Goal: Task Accomplishment & Management: Complete application form

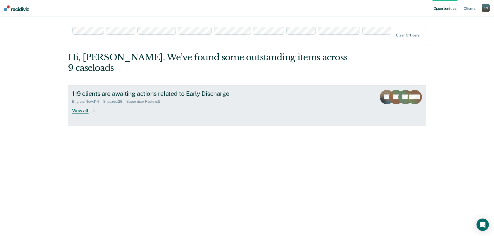
click at [142, 100] on div "Supervisor Review : 5" at bounding box center [145, 102] width 38 height 4
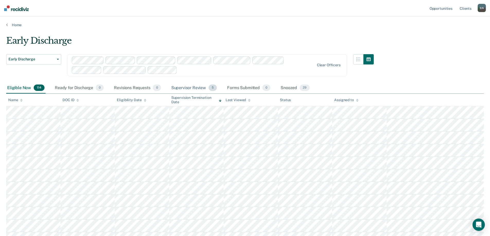
click at [185, 87] on div "Supervisor Review 5" at bounding box center [194, 88] width 48 height 11
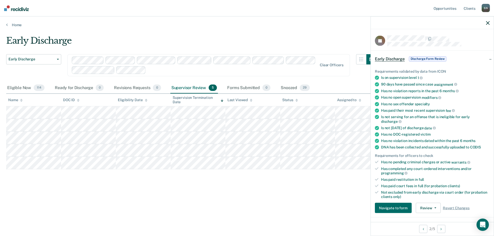
click at [421, 58] on span "Discharge Form Review" at bounding box center [428, 58] width 38 height 5
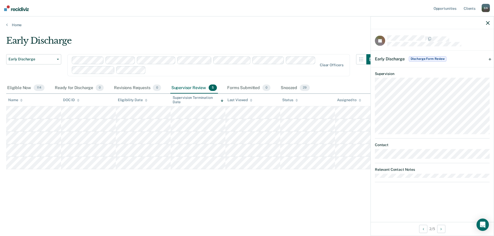
click at [390, 59] on span "Early Discharge" at bounding box center [390, 58] width 30 height 5
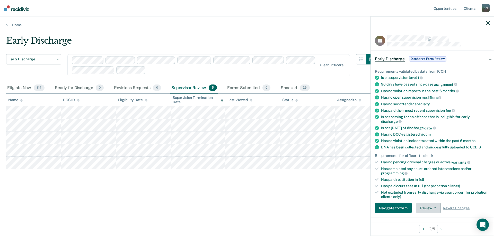
click at [433, 209] on button "Review" at bounding box center [428, 208] width 25 height 10
click at [391, 205] on button "Navigate to form" at bounding box center [393, 208] width 37 height 10
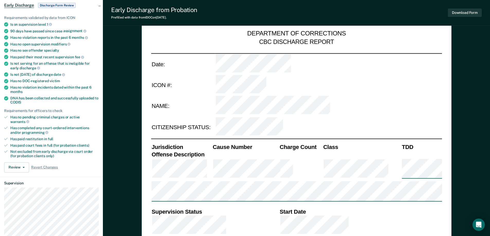
type textarea "x"
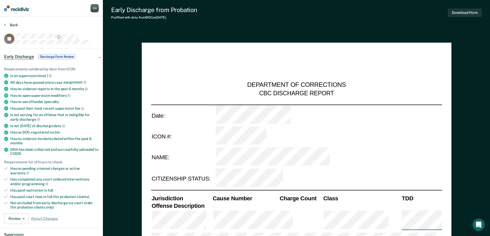
click at [15, 24] on button "Back" at bounding box center [11, 25] width 14 height 5
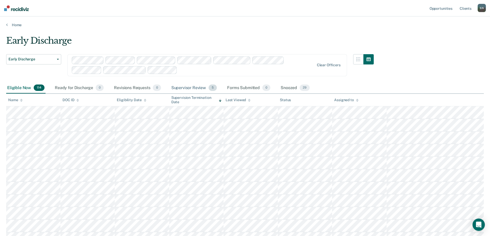
click at [195, 87] on div "Supervisor Review 5" at bounding box center [194, 88] width 48 height 11
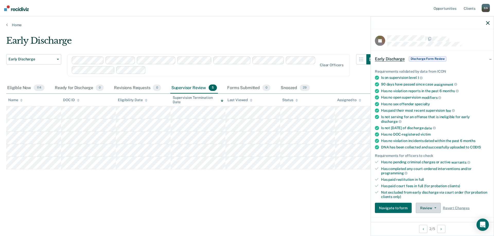
click at [432, 208] on button "Review" at bounding box center [428, 208] width 25 height 10
click at [429, 59] on span "Discharge Form Review" at bounding box center [428, 58] width 38 height 5
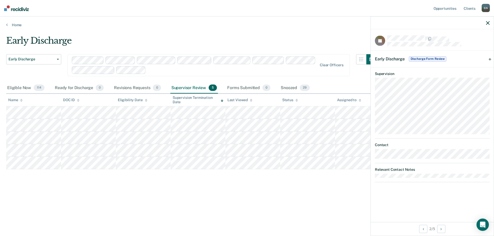
click at [395, 56] on span "Early Discharge" at bounding box center [390, 58] width 30 height 5
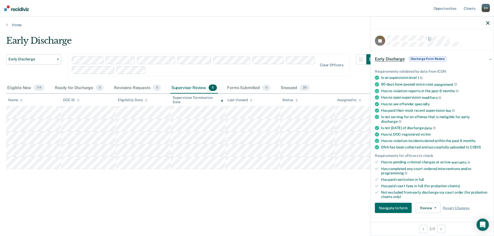
drag, startPoint x: 144, startPoint y: 170, endPoint x: 296, endPoint y: 183, distance: 152.3
click at [296, 183] on div "Early Discharge Early Discharge Early Discharge Clear officers Eligible Now 114…" at bounding box center [247, 116] width 482 height 162
click at [427, 207] on button "Review" at bounding box center [428, 208] width 25 height 10
click at [262, 202] on div "Early Discharge Early Discharge Early Discharge Clear officers Eligible Now 114…" at bounding box center [247, 124] width 482 height 179
click at [19, 87] on div "Eligible Now 114" at bounding box center [25, 88] width 39 height 11
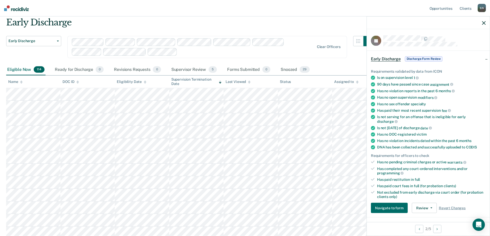
scroll to position [26, 0]
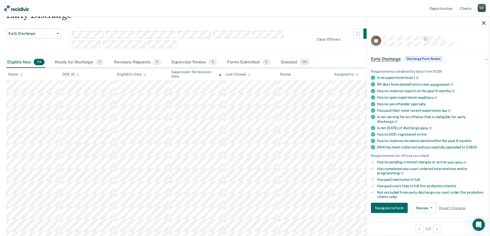
click at [484, 19] on div at bounding box center [428, 22] width 123 height 13
click at [484, 22] on icon "button" at bounding box center [484, 23] width 4 height 4
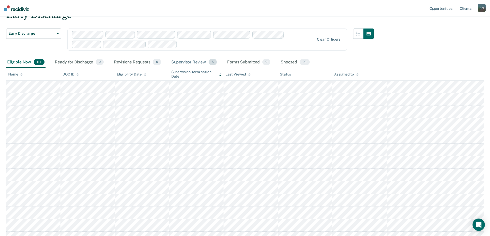
click at [178, 63] on div "Supervisor Review 5" at bounding box center [194, 62] width 48 height 11
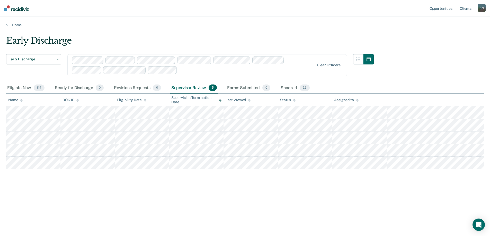
scroll to position [0, 0]
click at [19, 89] on div "Eligible Now 114" at bounding box center [25, 88] width 39 height 11
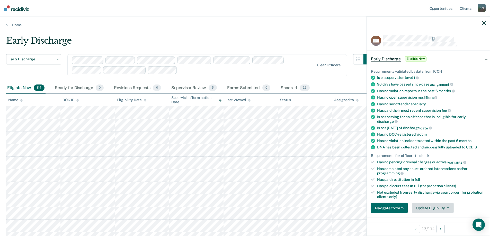
click at [447, 208] on icon "button" at bounding box center [448, 208] width 2 height 1
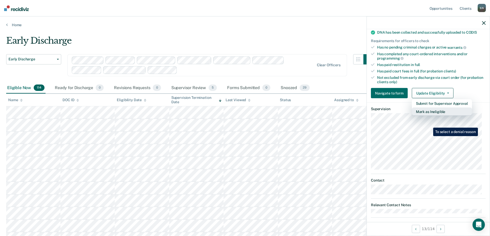
scroll to position [120, 0]
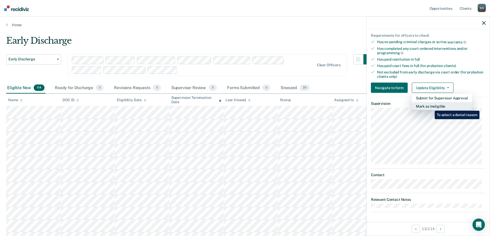
click at [431, 107] on button "Mark as Ineligible" at bounding box center [442, 106] width 60 height 8
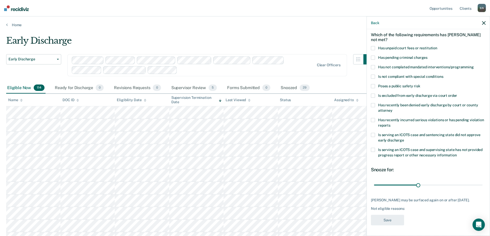
scroll to position [26, 0]
drag, startPoint x: 374, startPoint y: 45, endPoint x: 376, endPoint y: 42, distance: 3.5
click at [374, 46] on span at bounding box center [373, 48] width 4 height 4
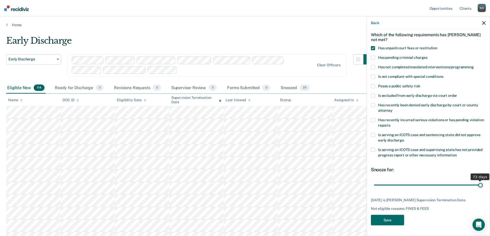
drag, startPoint x: 416, startPoint y: 180, endPoint x: 480, endPoint y: 182, distance: 64.9
type input "73"
click at [480, 182] on input "range" at bounding box center [428, 185] width 109 height 9
click at [198, 40] on div "Early Discharge" at bounding box center [190, 42] width 368 height 15
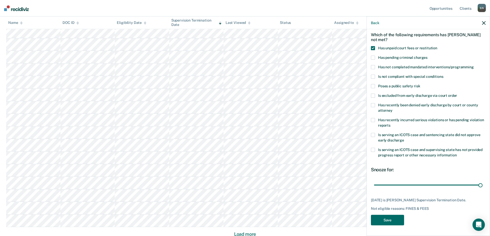
scroll to position [304, 0]
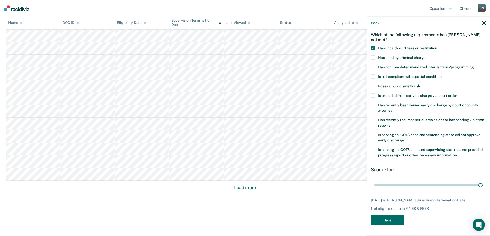
click at [248, 188] on button "Load more" at bounding box center [245, 188] width 25 height 6
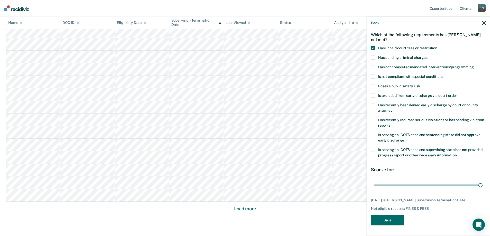
scroll to position [682, 0]
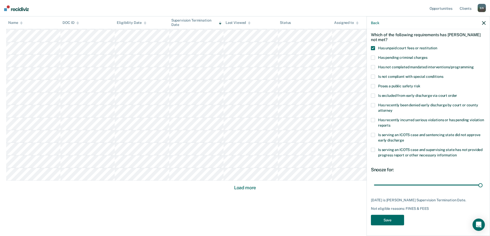
click at [241, 186] on button "Load more" at bounding box center [245, 188] width 25 height 6
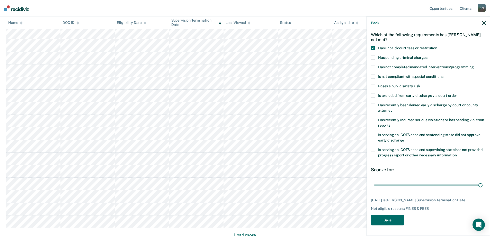
scroll to position [1060, 0]
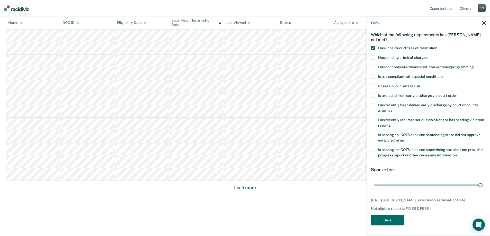
click at [251, 189] on button "Load more" at bounding box center [245, 188] width 25 height 6
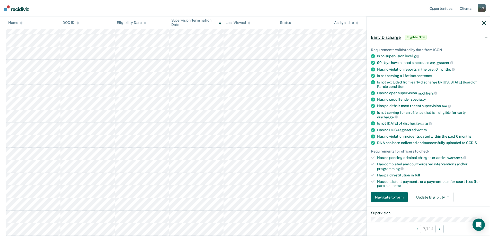
scroll to position [0, 0]
